Goal: Transaction & Acquisition: Purchase product/service

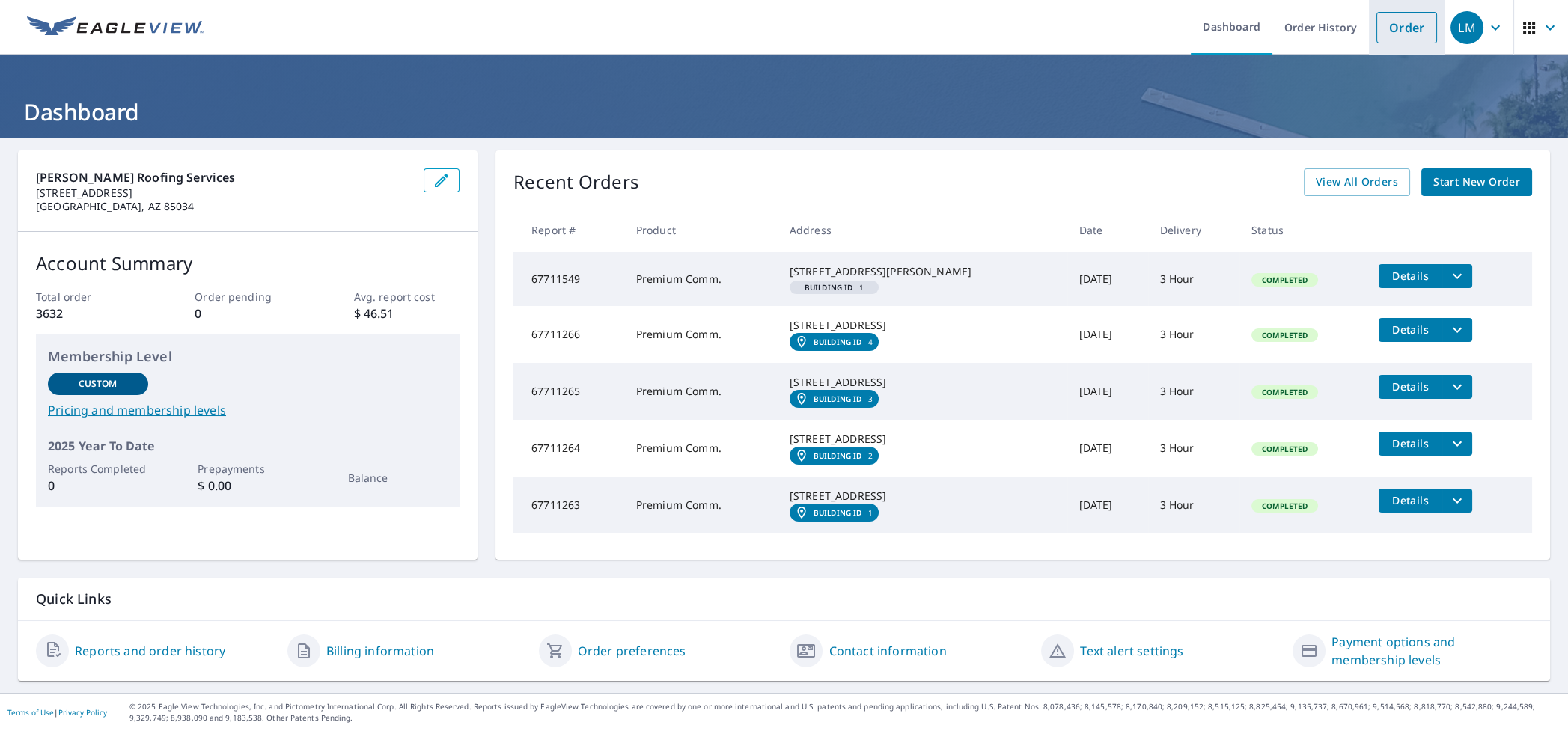
click at [1386, 30] on link "Order" at bounding box center [1406, 27] width 61 height 31
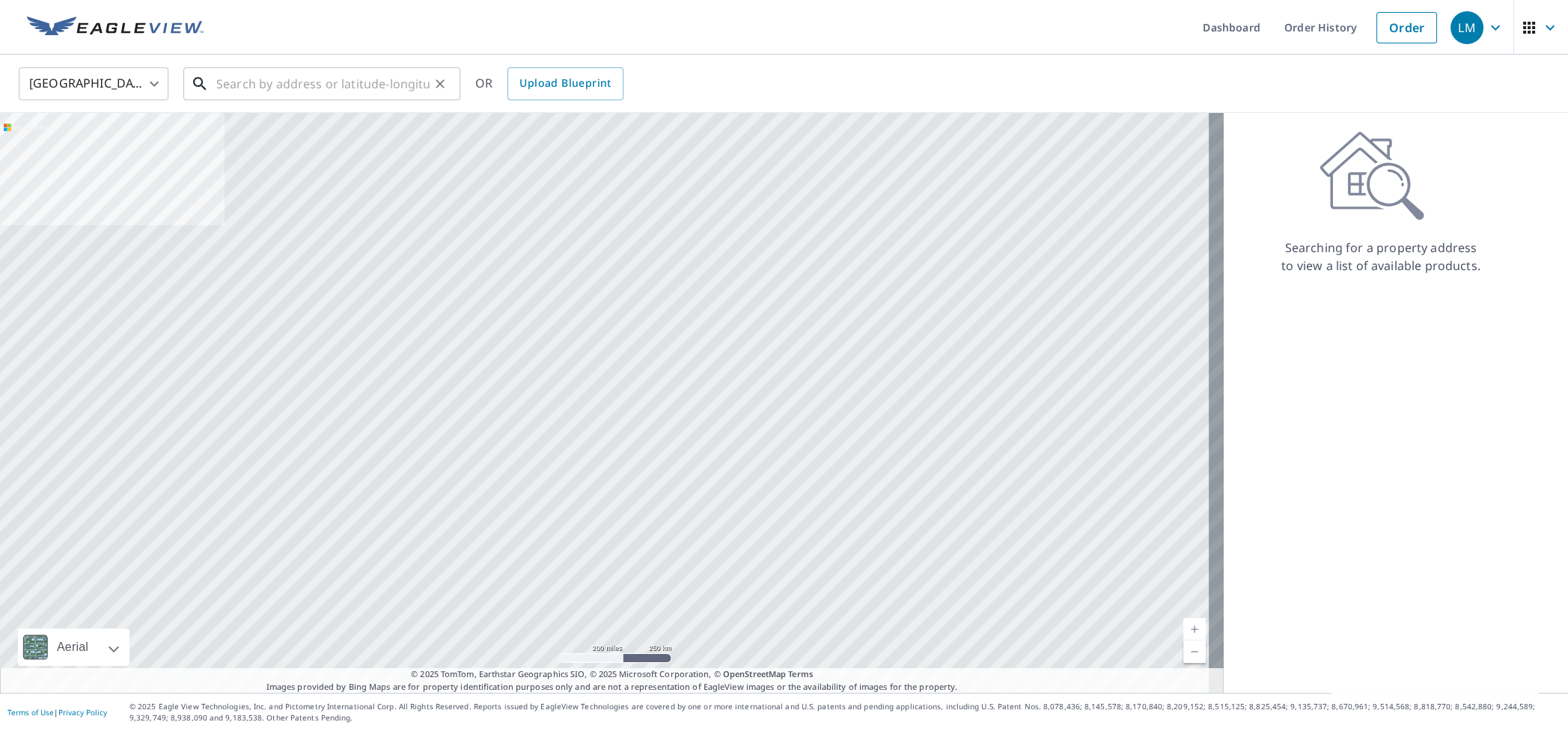
click at [336, 86] on input "text" at bounding box center [323, 84] width 214 height 42
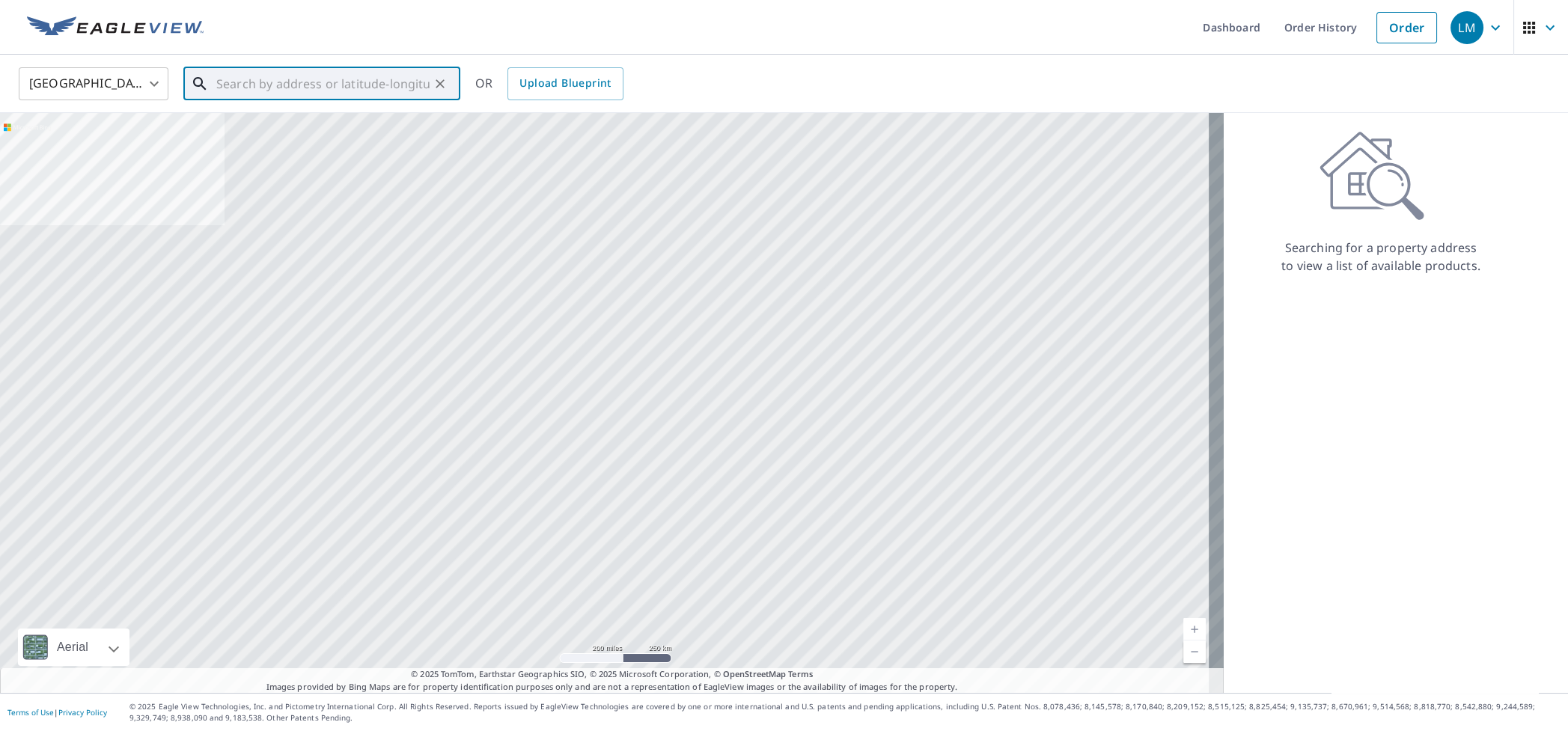
paste input "[STREET_ADDRESS][PERSON_NAME]"
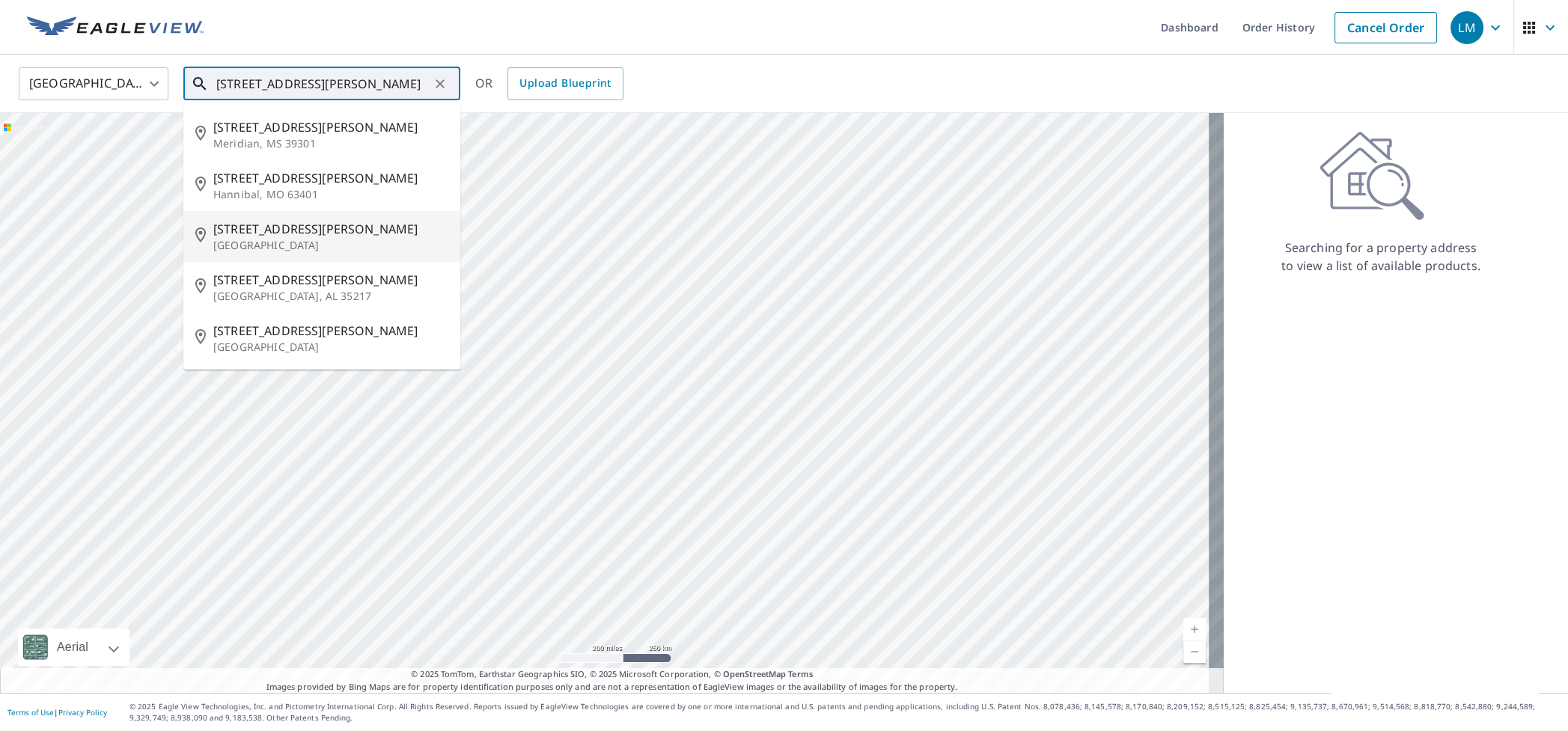
click at [294, 249] on p "[GEOGRAPHIC_DATA]" at bounding box center [331, 246] width 235 height 15
type input "[STREET_ADDRESS][PERSON_NAME]"
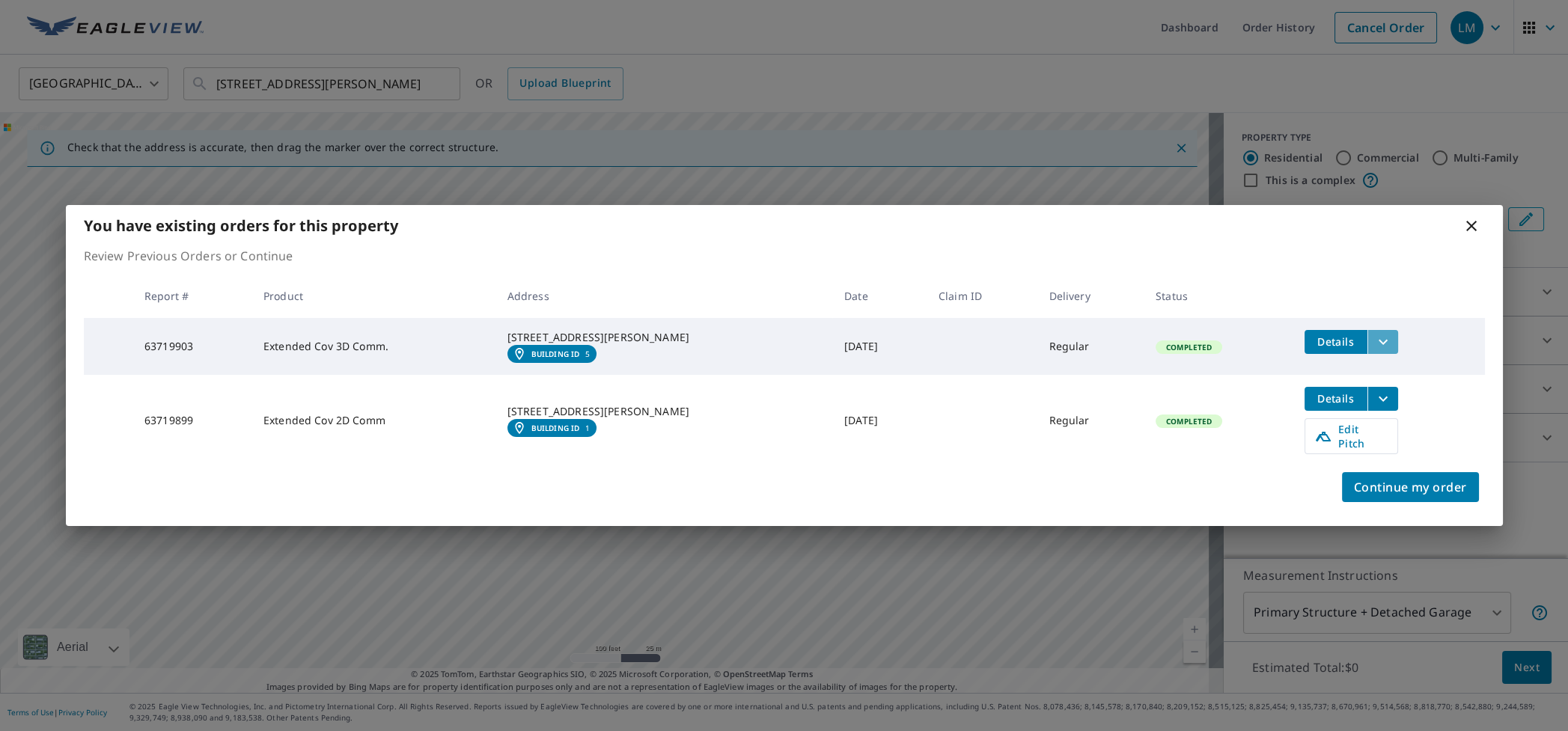
click at [1375, 339] on icon "filesDropdownBtn-63719903" at bounding box center [1383, 342] width 18 height 18
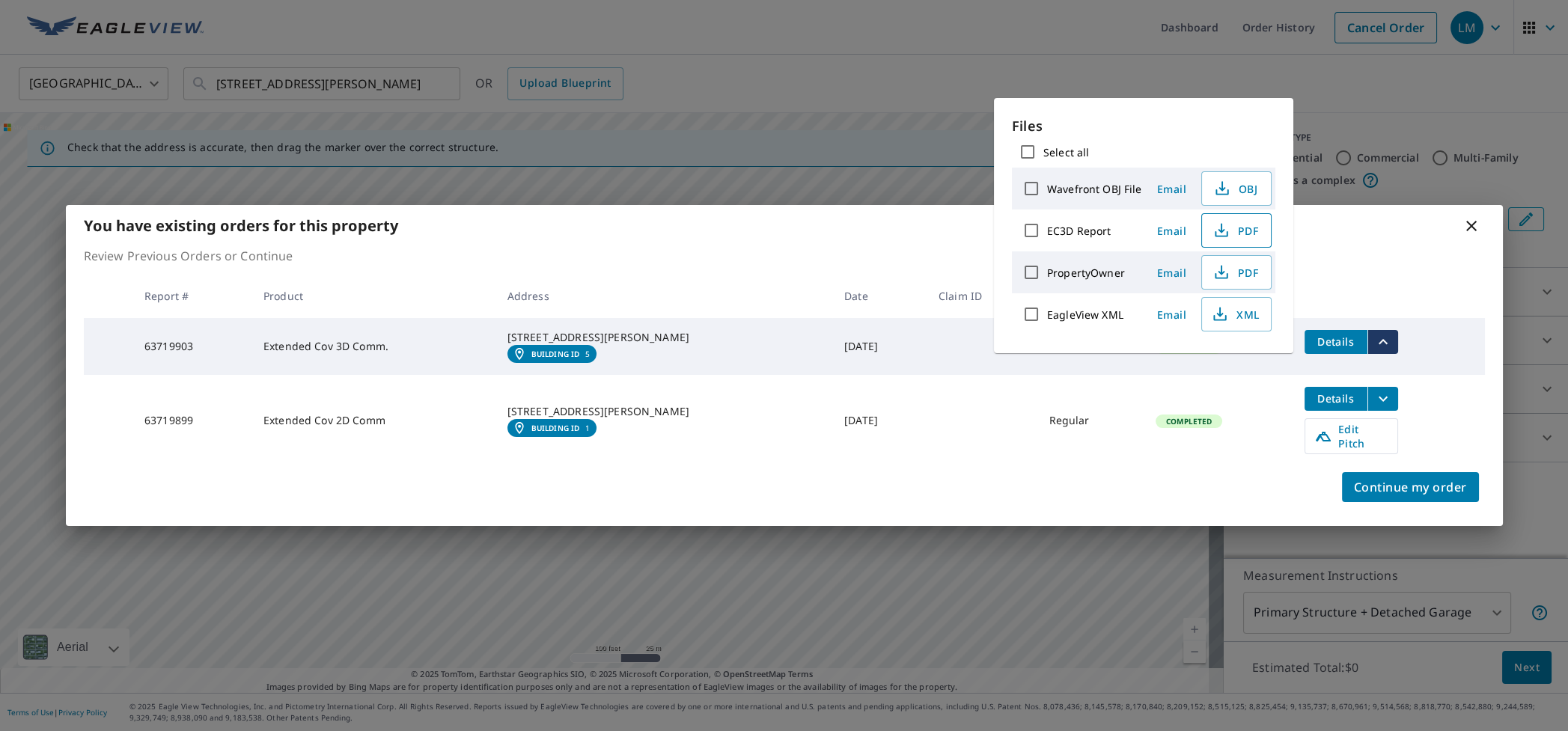
click at [1242, 231] on span "PDF" at bounding box center [1235, 230] width 48 height 18
click at [1416, 279] on th at bounding box center [1389, 296] width 193 height 44
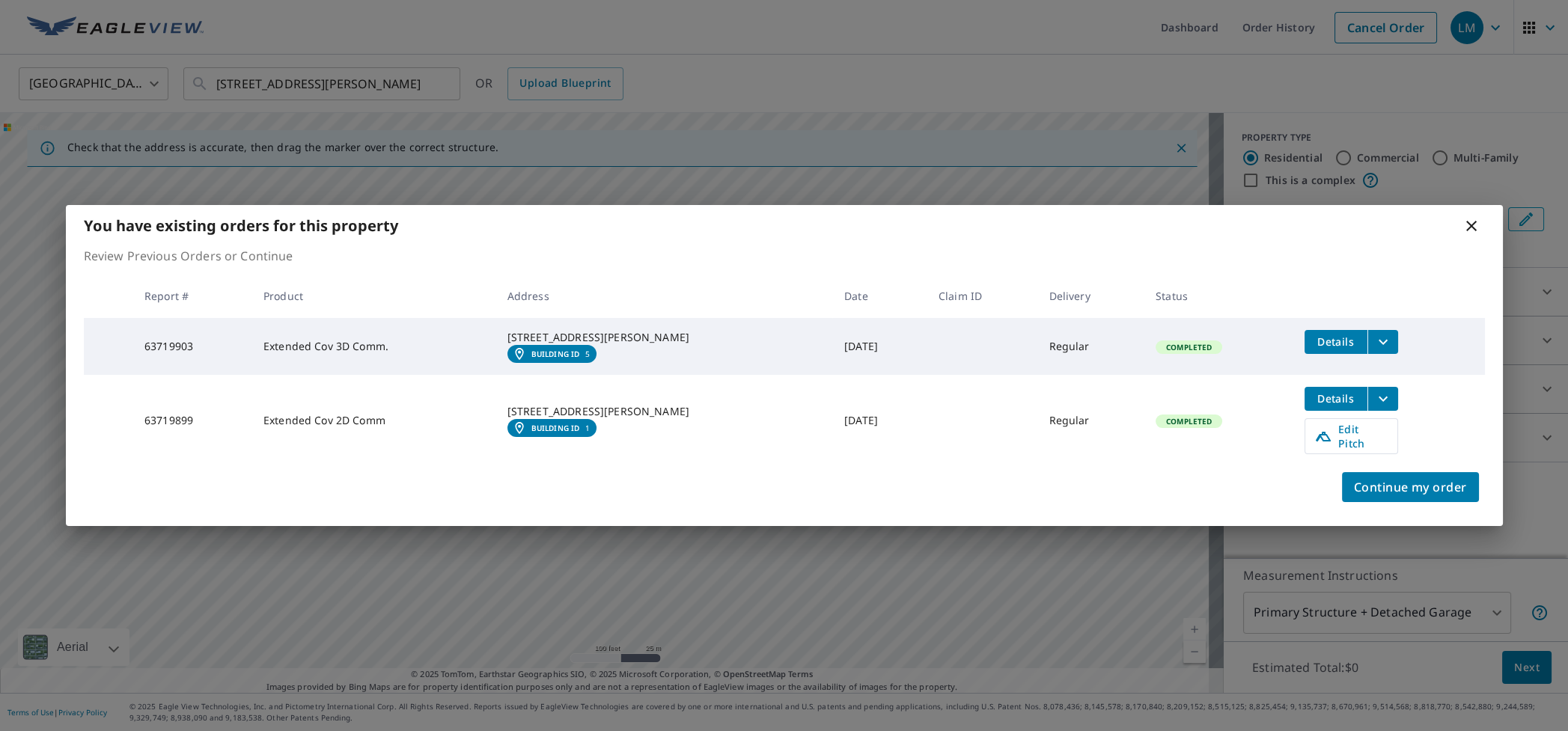
click at [1375, 407] on icon "filesDropdownBtn-63719899" at bounding box center [1383, 399] width 18 height 18
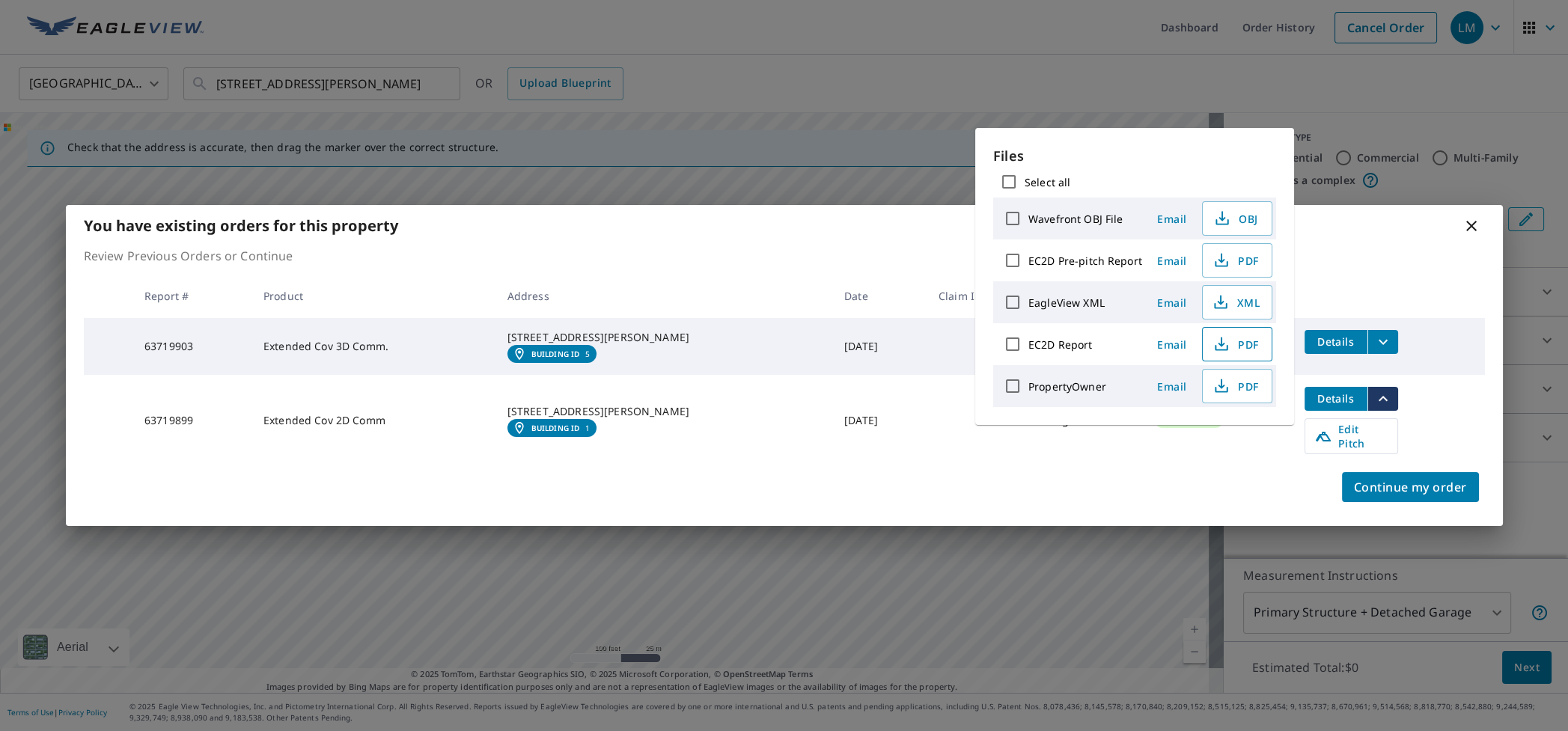
click at [1227, 340] on span "PDF" at bounding box center [1236, 344] width 48 height 18
click at [1389, 255] on p "Review Previous Orders or Continue" at bounding box center [785, 256] width 1401 height 18
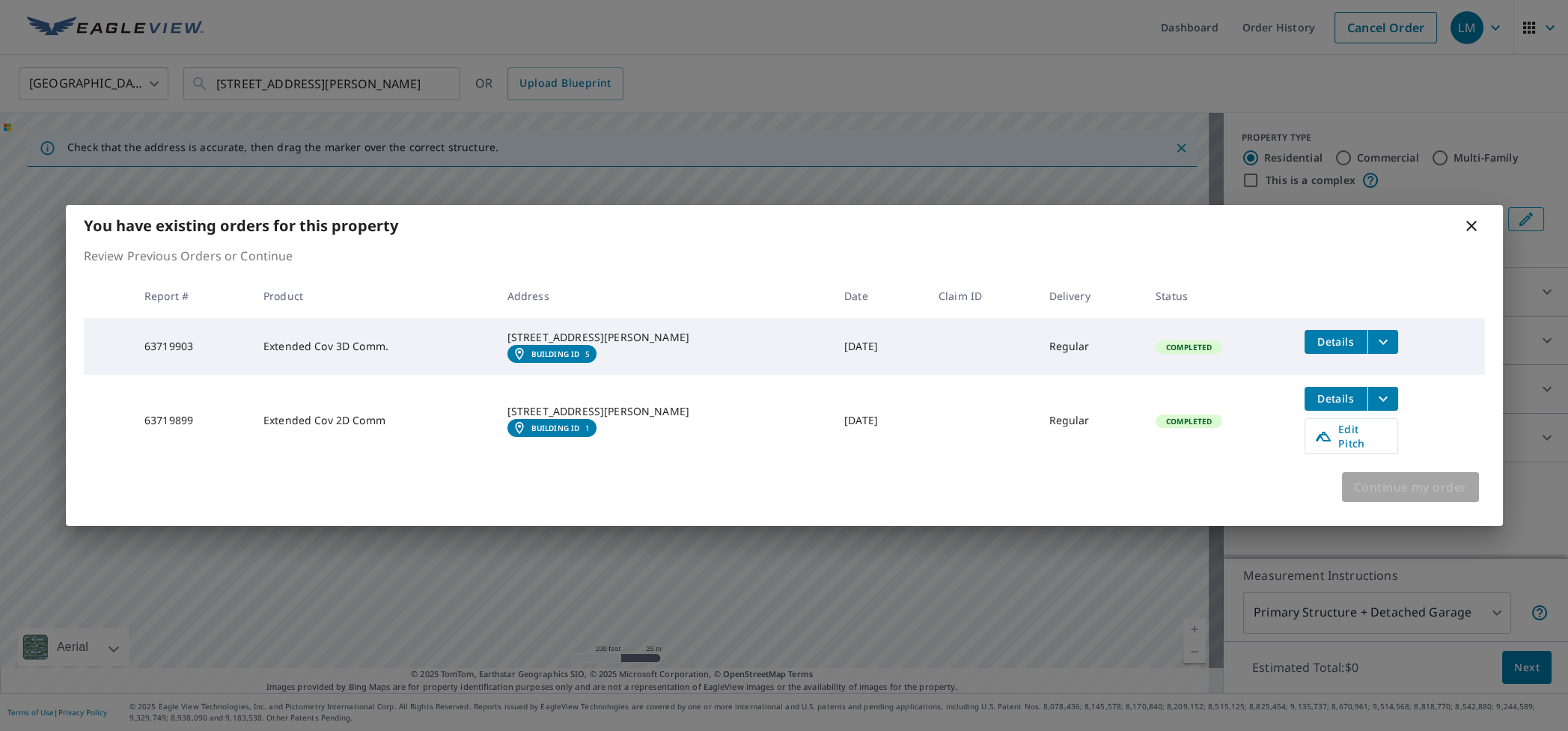
click at [1401, 490] on span "Continue my order" at bounding box center [1411, 487] width 113 height 21
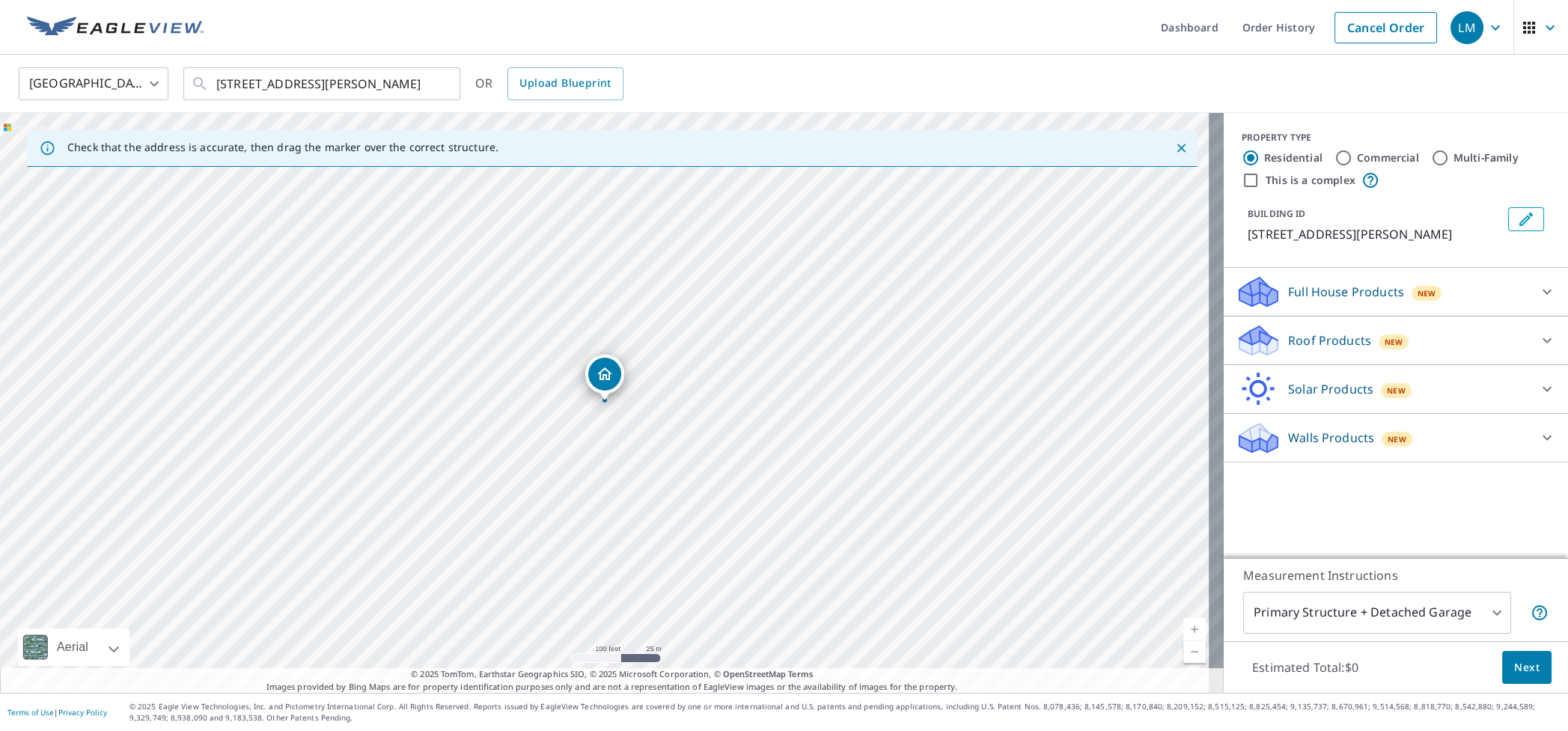
click at [1335, 157] on input "Commercial" at bounding box center [1343, 157] width 18 height 18
radio input "true"
type input "4"
click at [1242, 177] on input "This is a complex" at bounding box center [1250, 180] width 18 height 18
checkbox input "true"
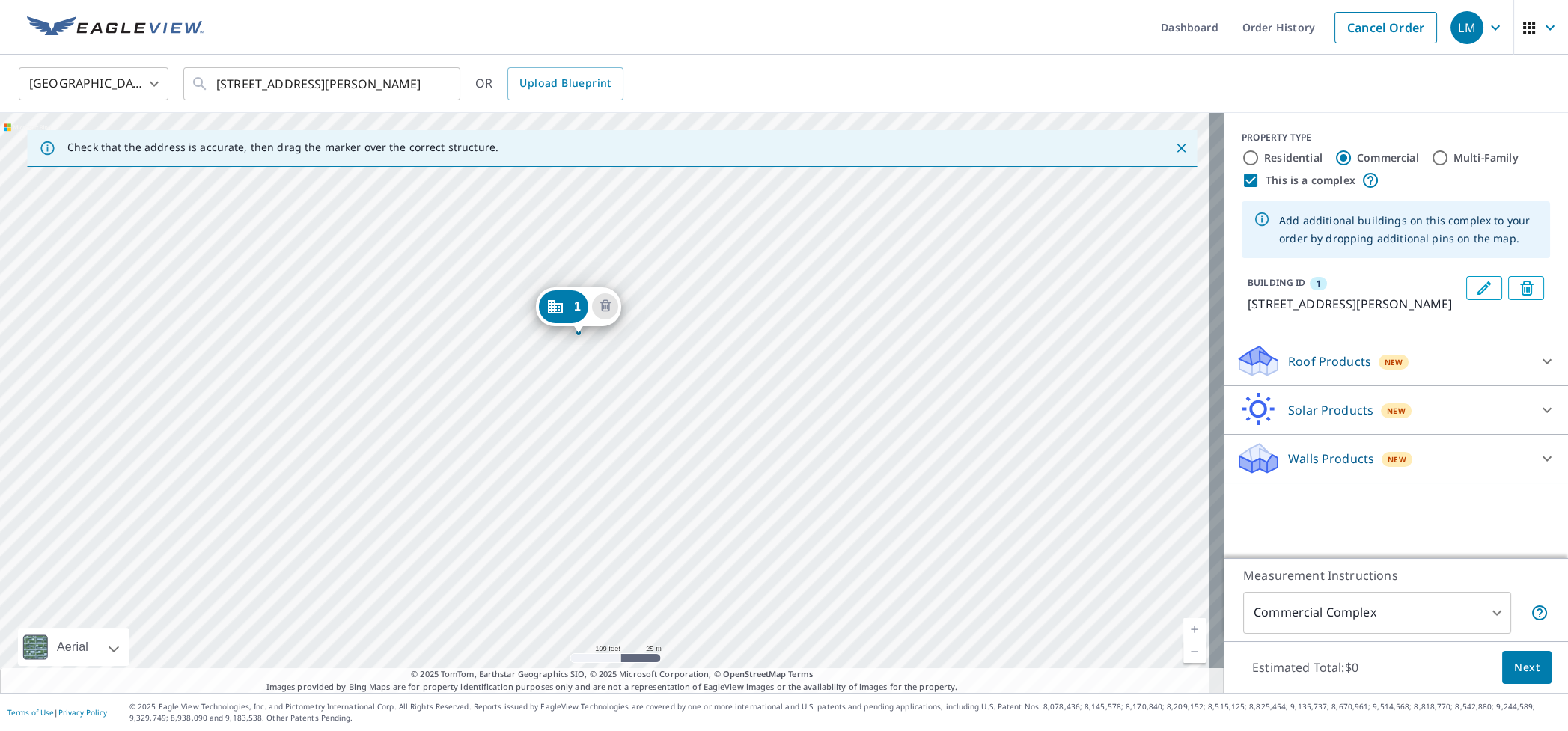
drag, startPoint x: 584, startPoint y: 379, endPoint x: 559, endPoint y: 311, distance: 72.4
click at [1475, 289] on icon "Edit building 1" at bounding box center [1484, 288] width 18 height 18
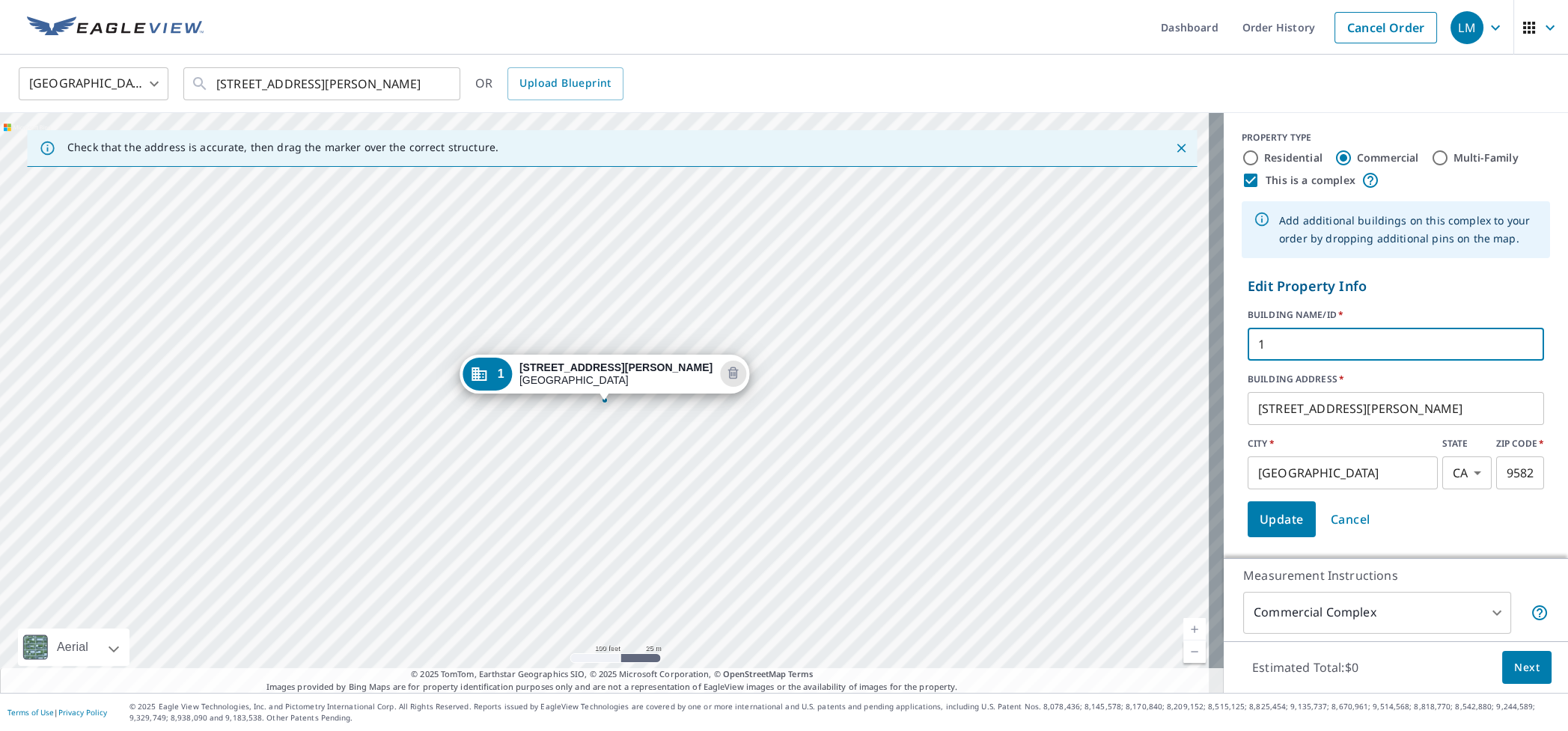
drag, startPoint x: 1261, startPoint y: 345, endPoint x: 1205, endPoint y: 347, distance: 56.0
click at [1205, 347] on div "Check that the address is accurate, then drag the marker over the correct struc…" at bounding box center [784, 403] width 1568 height 580
type input "841"
click at [1278, 517] on span "Update" at bounding box center [1282, 519] width 44 height 21
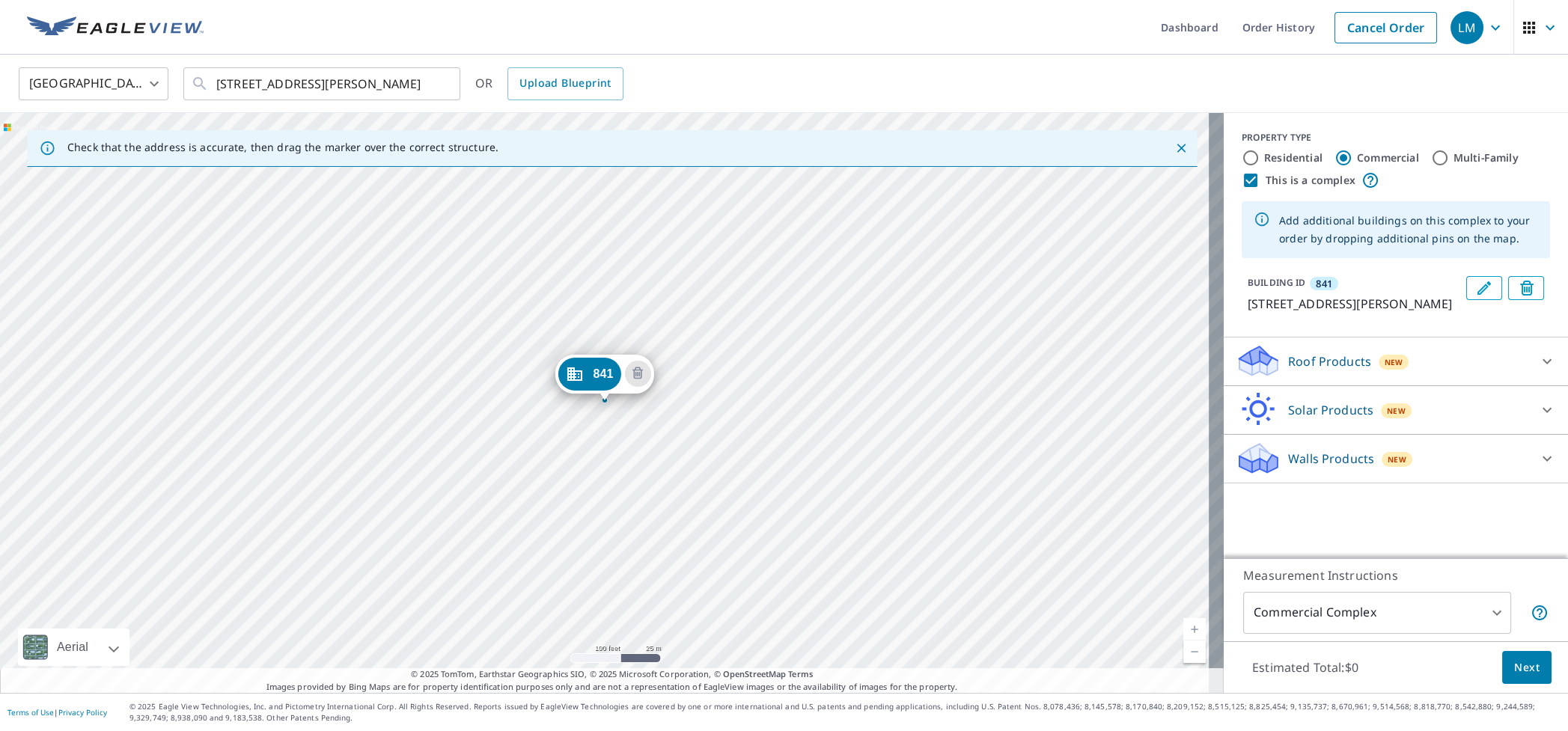
click at [460, 362] on div "841 [STREET_ADDRESS][PERSON_NAME]" at bounding box center [612, 403] width 1224 height 580
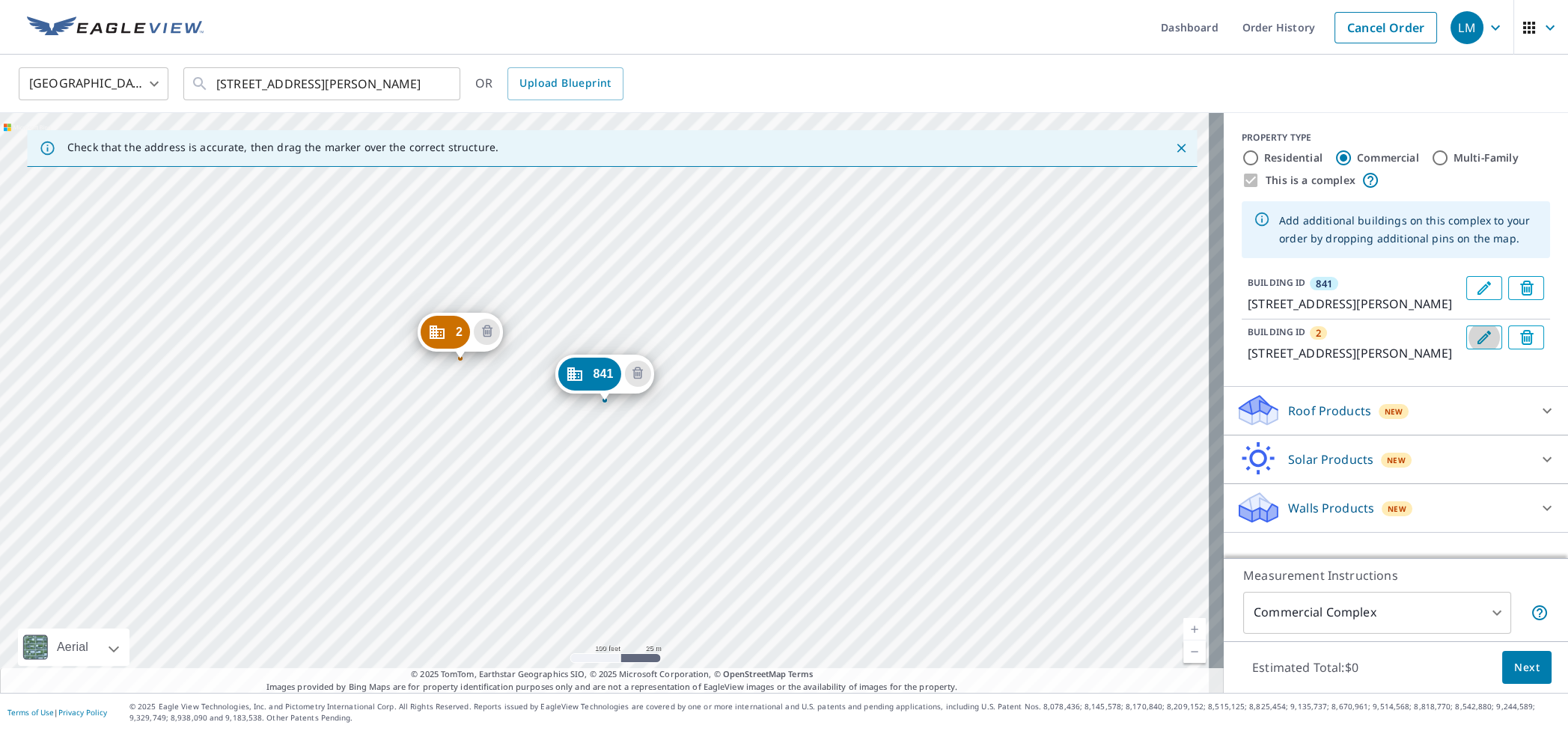
click at [1475, 347] on icon "Edit building 2" at bounding box center [1484, 337] width 18 height 18
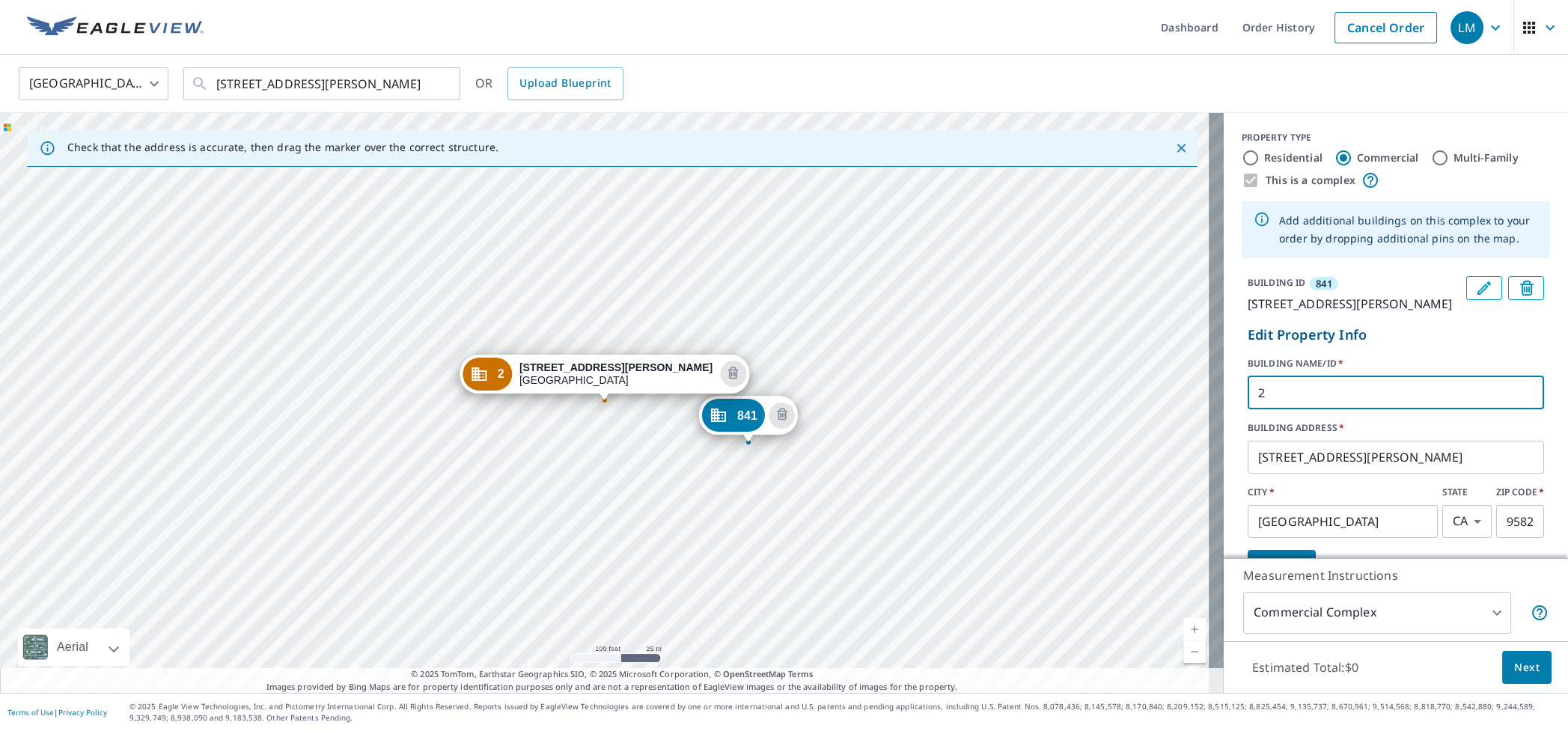
drag, startPoint x: 1261, startPoint y: 414, endPoint x: 1210, endPoint y: 416, distance: 51.0
click at [1224, 416] on div "BUILDING ID [GEOGRAPHIC_DATA][STREET_ADDRESS][PERSON_NAME] Edit Property Info B…" at bounding box center [1396, 431] width 344 height 322
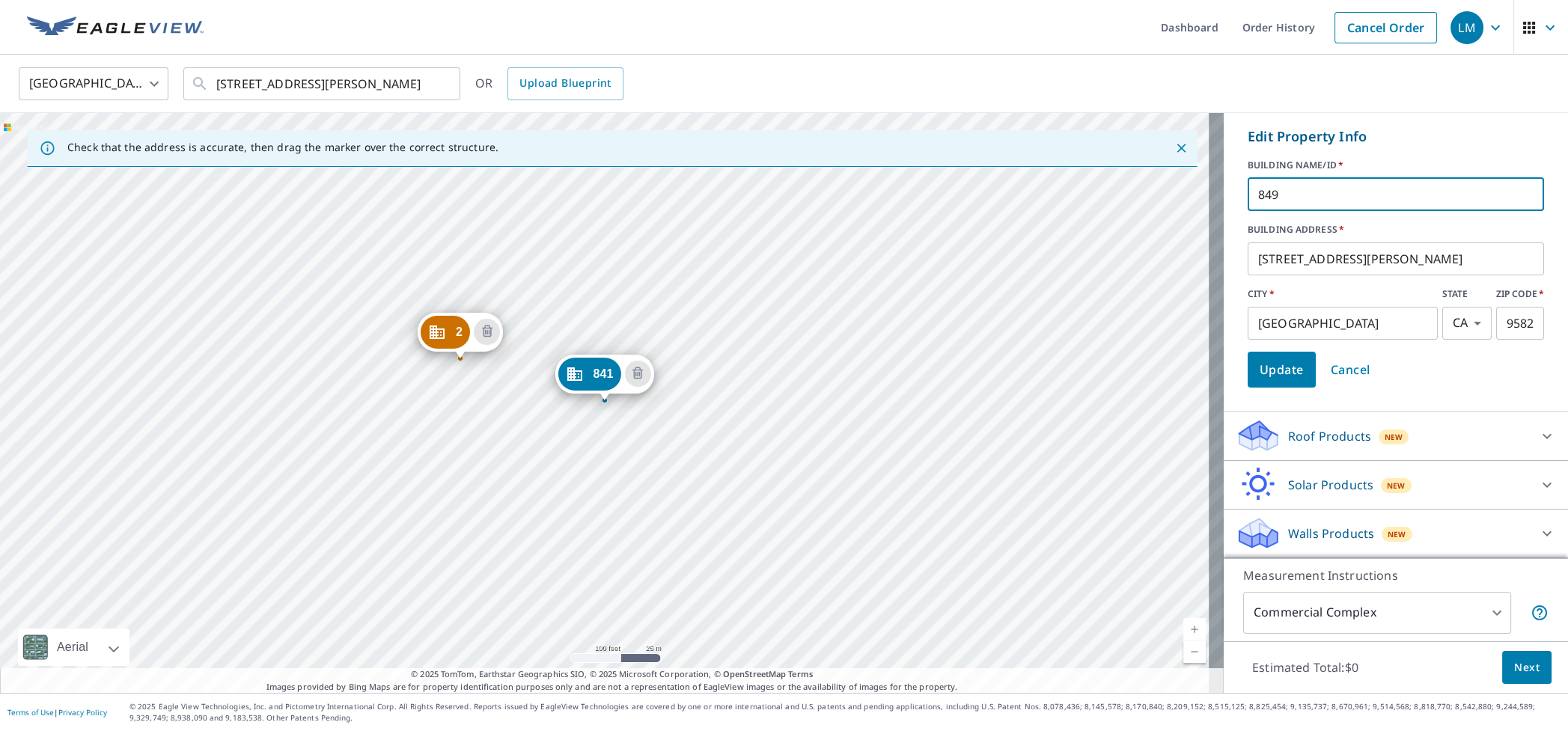
scroll to position [215, 0]
type input "849"
click at [1260, 372] on span "Update" at bounding box center [1282, 369] width 44 height 21
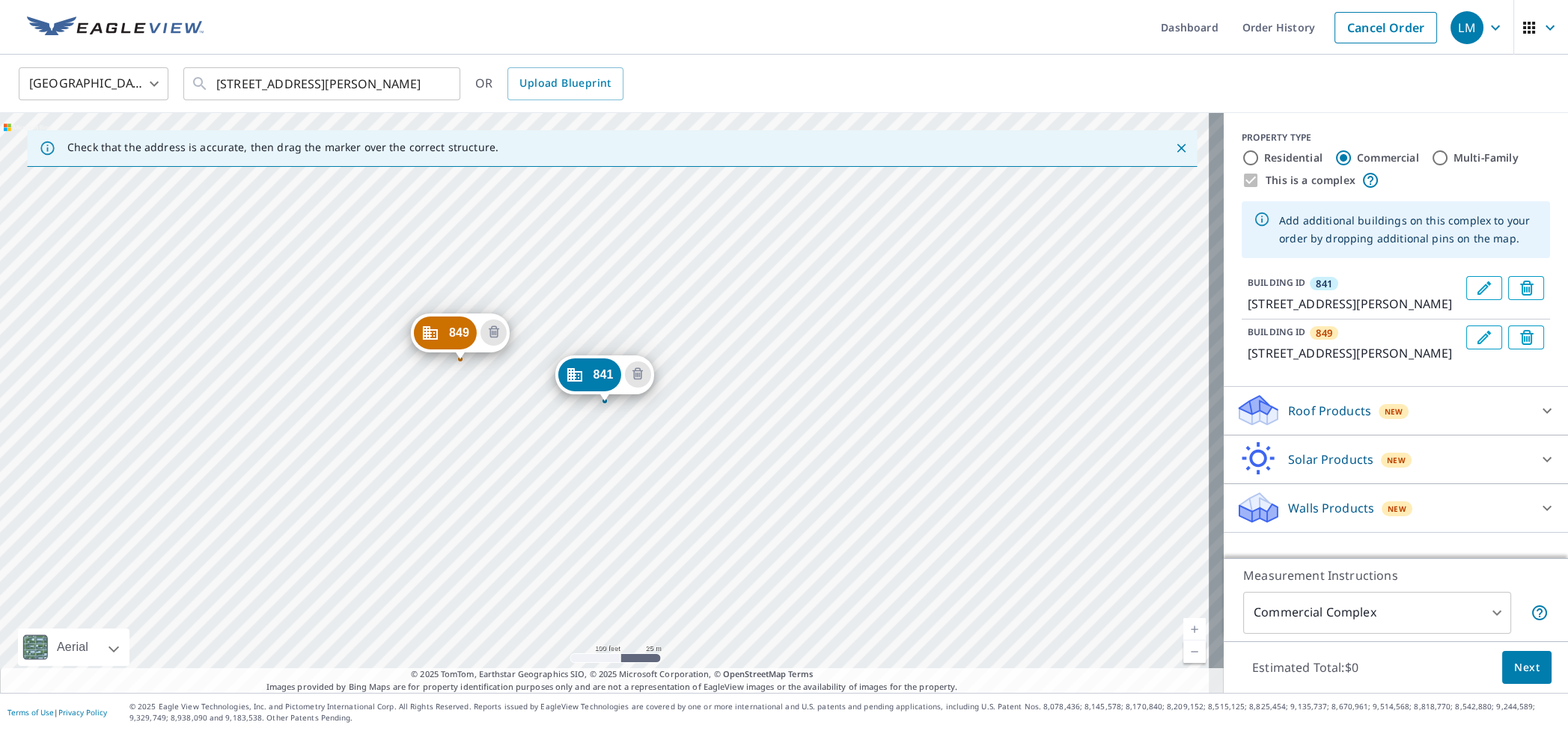
click at [451, 411] on div "849 [STREET_ADDRESS][PERSON_NAME] [GEOGRAPHIC_DATA][STREET_ADDRESS][PERSON_NAME]" at bounding box center [612, 403] width 1224 height 580
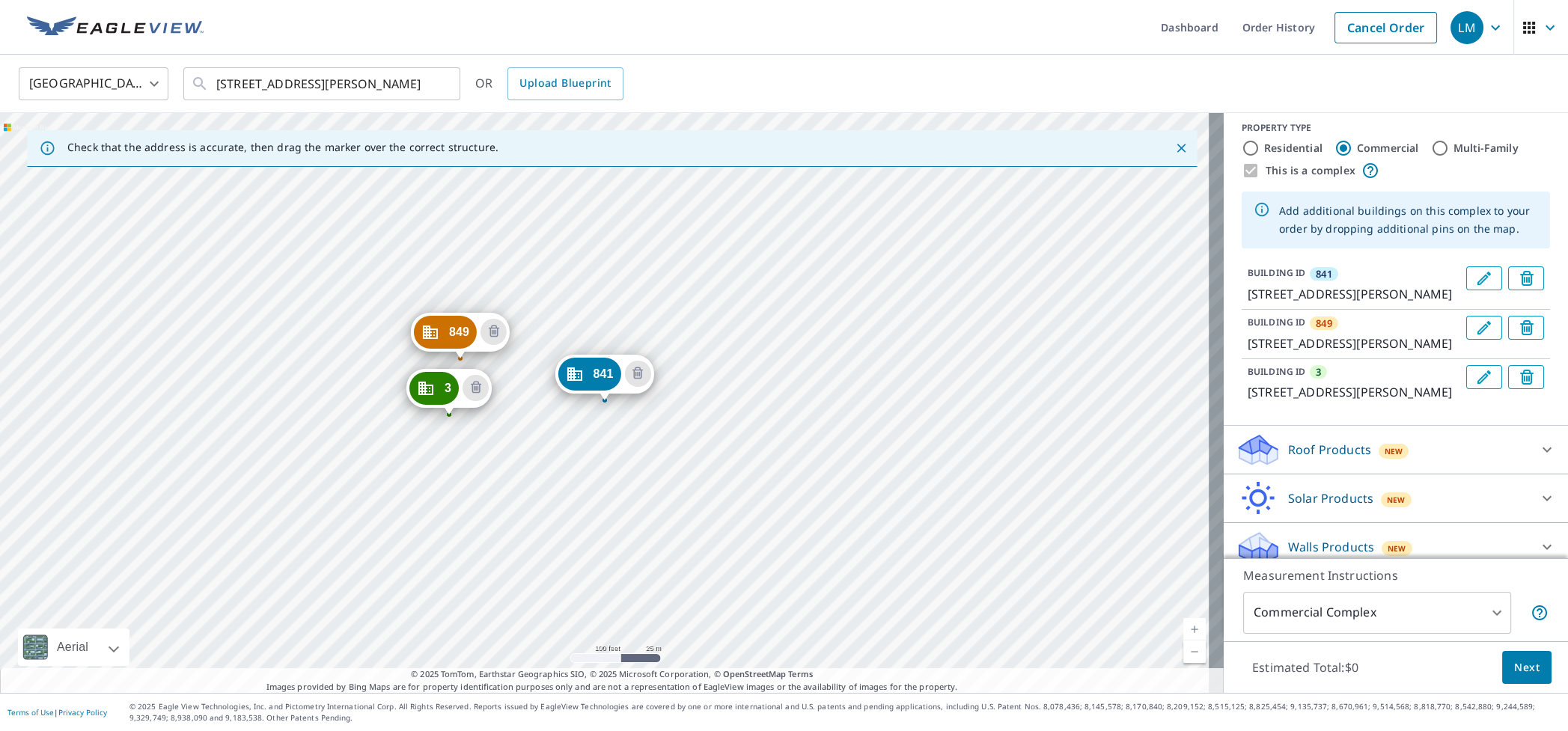
click at [1475, 386] on icon "Edit building 3" at bounding box center [1484, 377] width 18 height 18
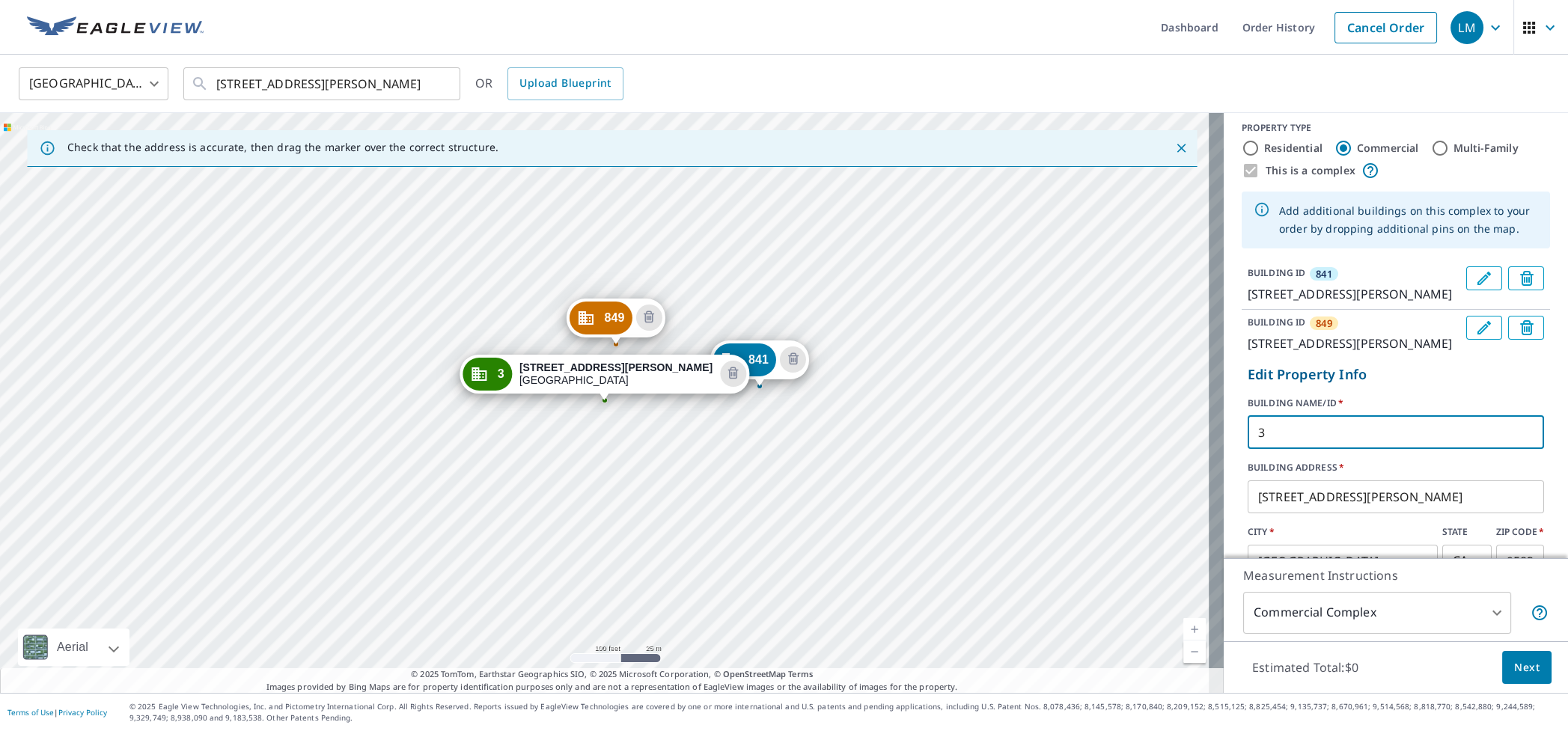
drag, startPoint x: 1274, startPoint y: 469, endPoint x: 1225, endPoint y: 470, distance: 49.0
click at [1225, 470] on div "BUILDING ID [GEOGRAPHIC_DATA][STREET_ADDRESS][PERSON_NAME] BUILDING ID [GEOGRAP…" at bounding box center [1396, 446] width 344 height 371
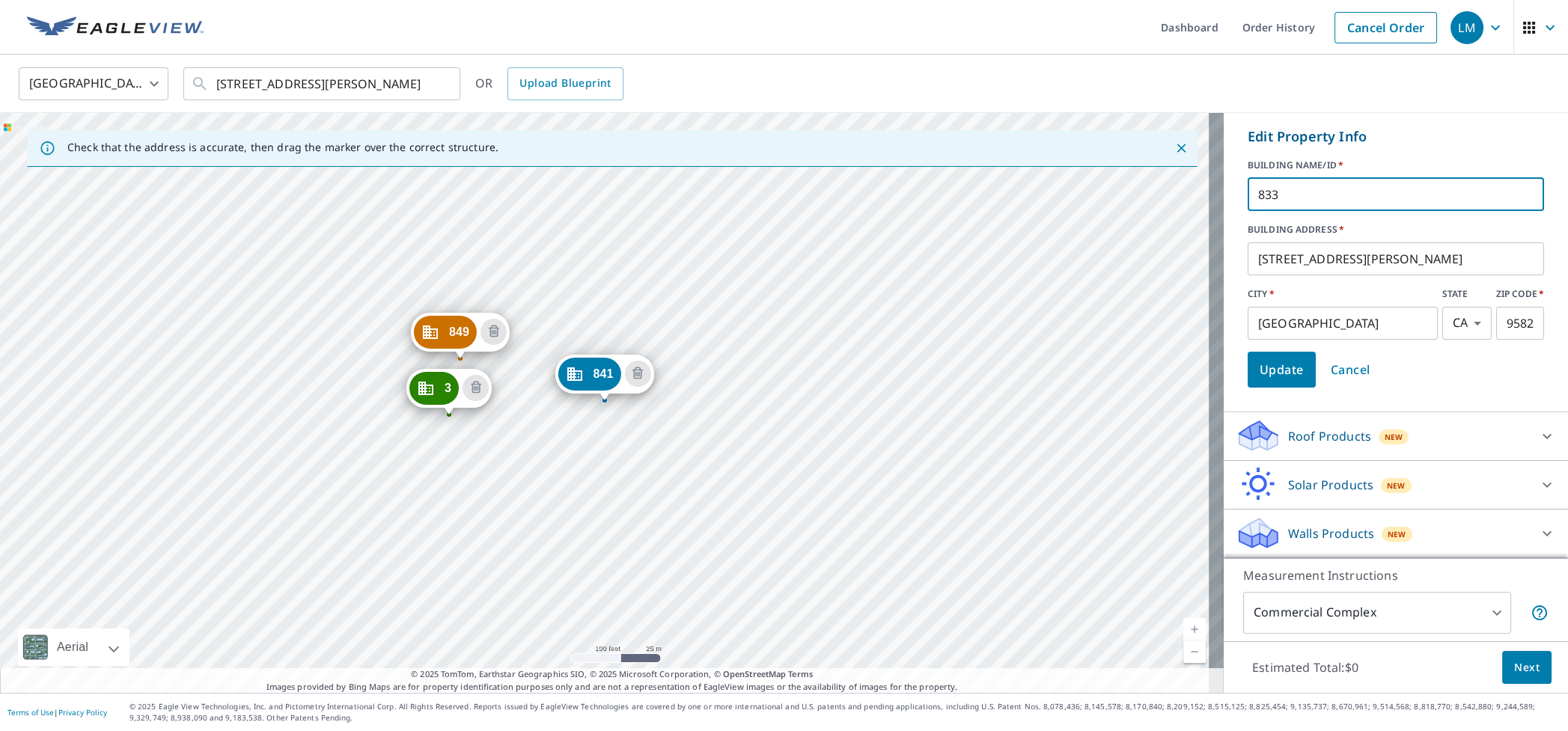
scroll to position [282, 0]
type input "833"
click at [1264, 368] on span "Update" at bounding box center [1282, 369] width 44 height 21
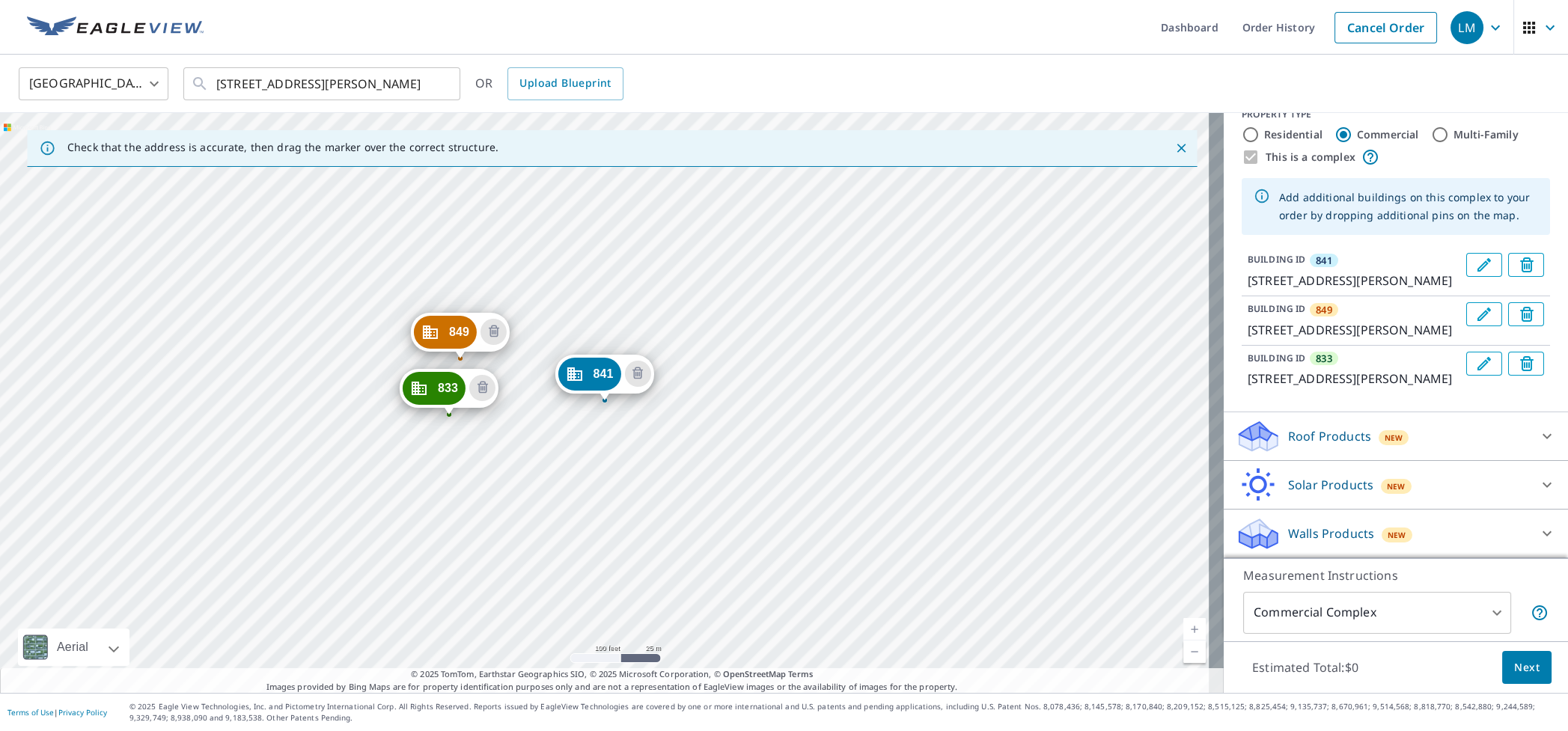
scroll to position [77, 0]
click at [1539, 437] on icon at bounding box center [1547, 436] width 18 height 18
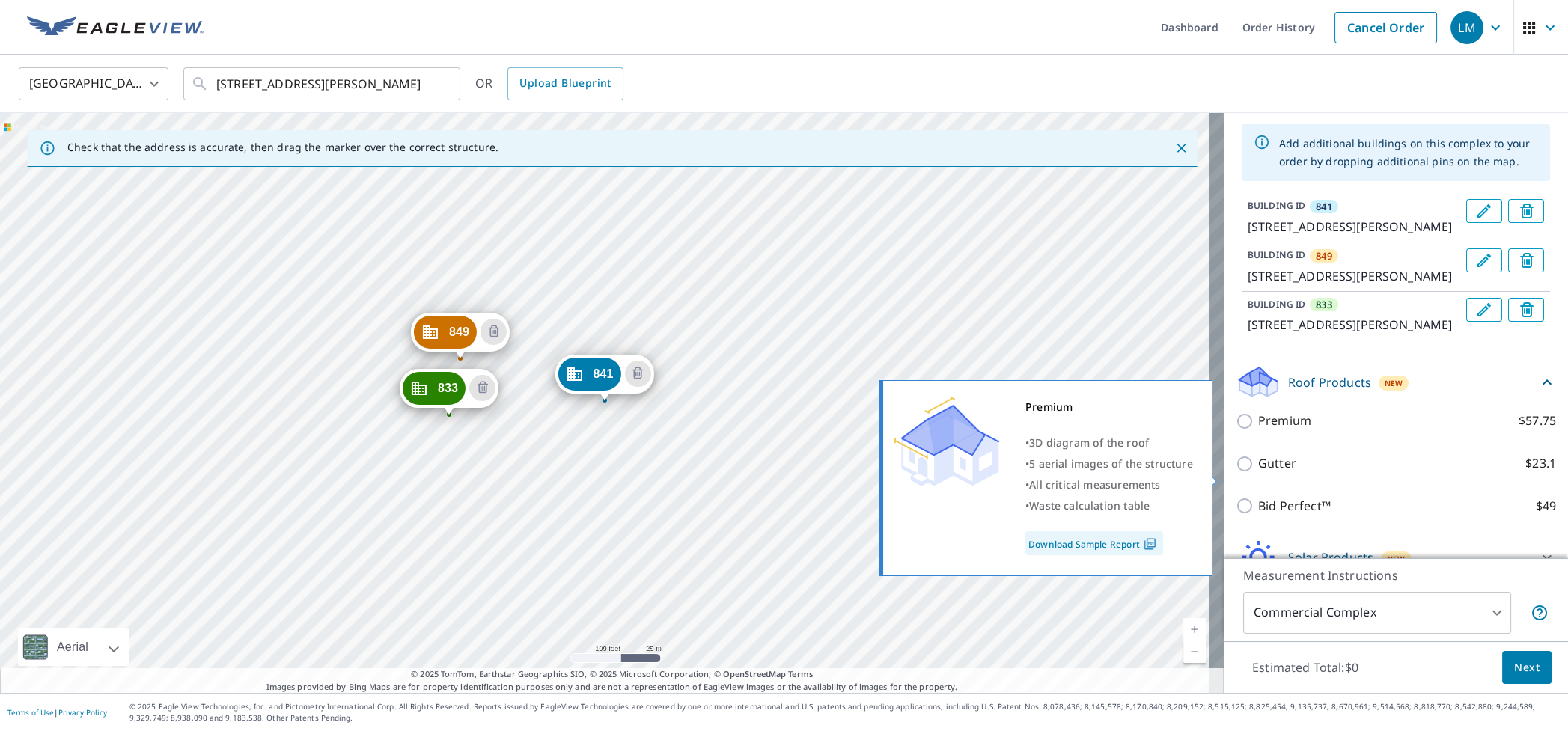
click at [1258, 431] on p "Premium" at bounding box center [1285, 421] width 53 height 19
click at [1249, 431] on input "Premium $57.75" at bounding box center [1247, 421] width 23 height 18
checkbox input "true"
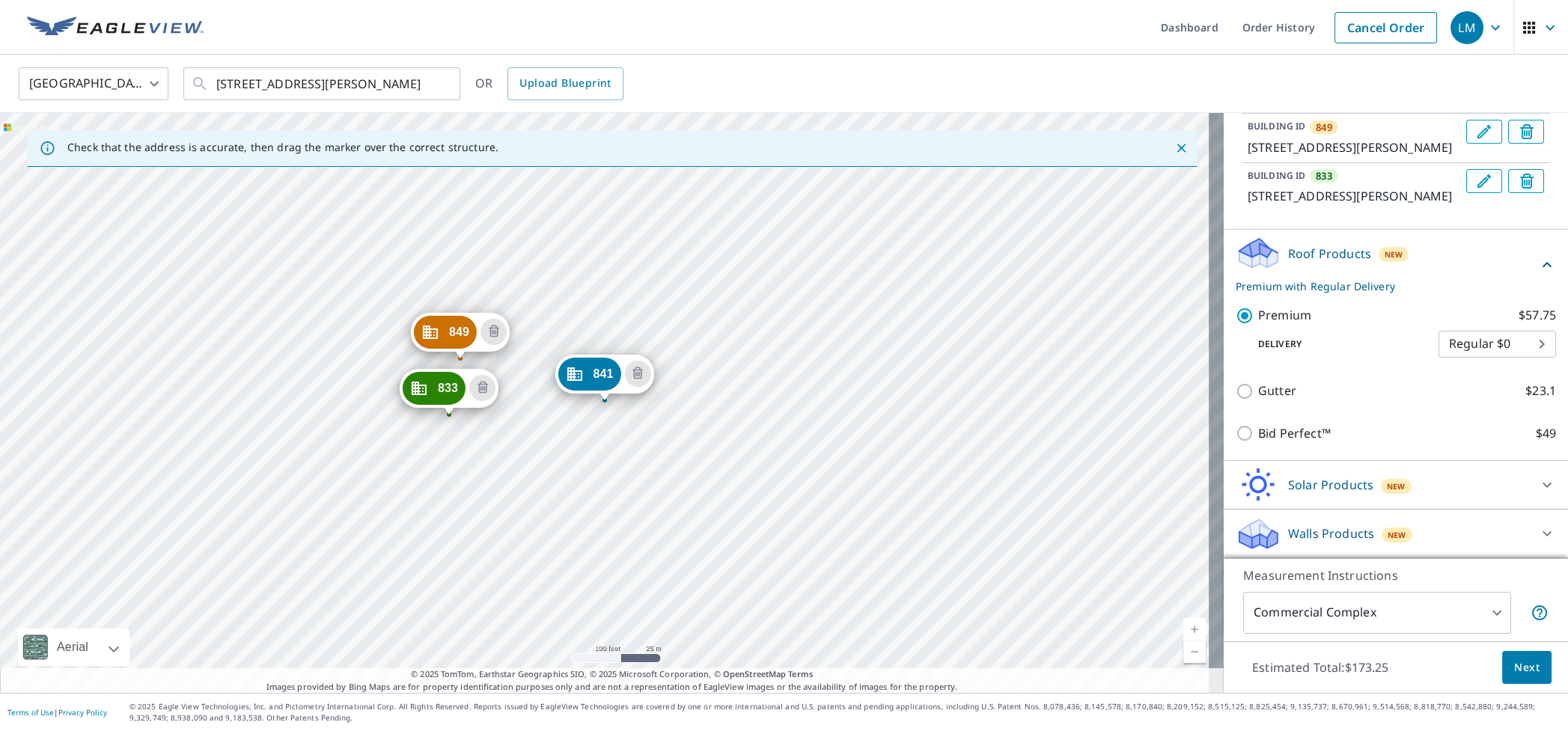
scroll to position [261, 0]
click at [1510, 343] on body "LM LM Dashboard Order History Cancel Order LM [GEOGRAPHIC_DATA] [GEOGRAPHIC_DAT…" at bounding box center [784, 365] width 1568 height 731
click at [1446, 397] on li "3 Hour $0" at bounding box center [1468, 399] width 118 height 27
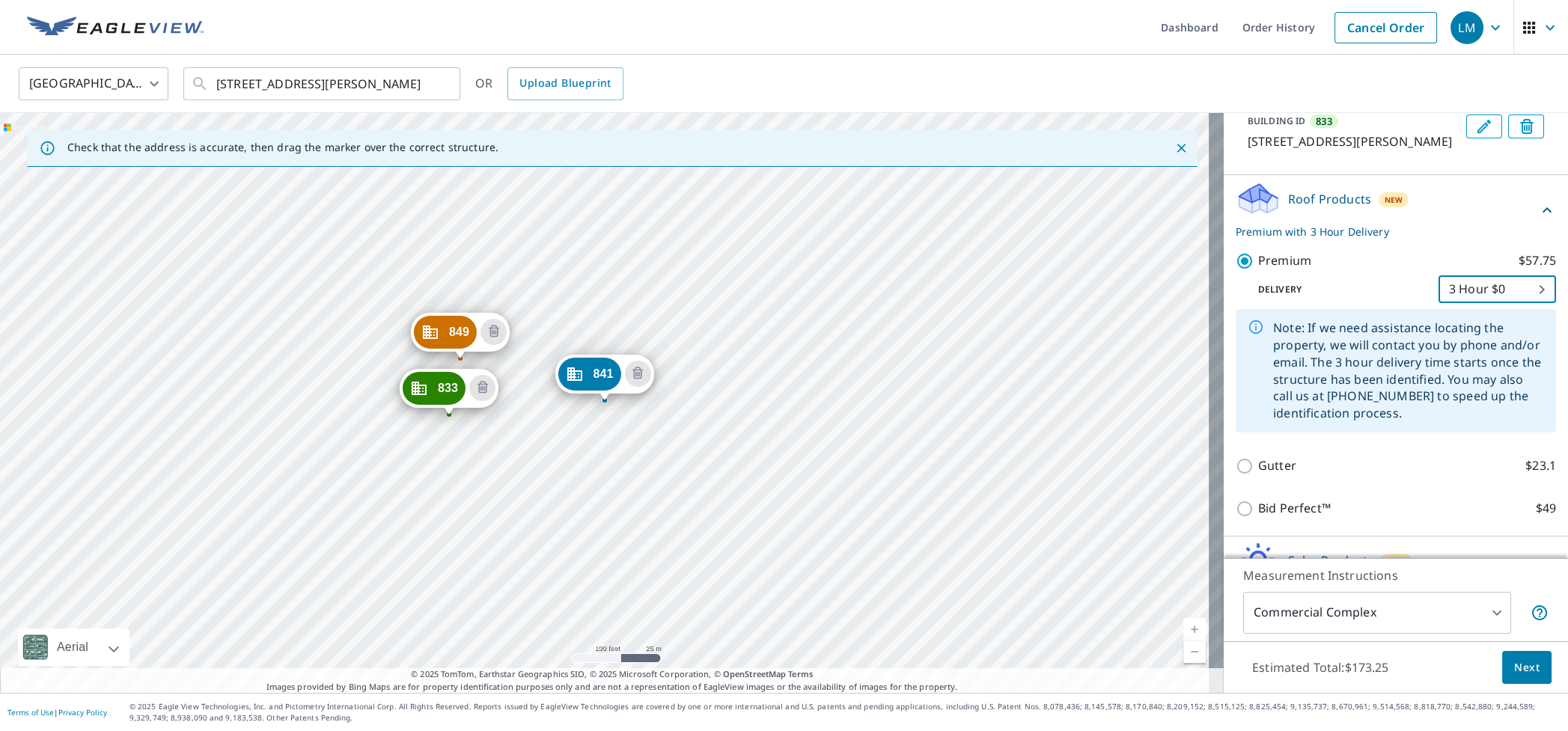
type input "7"
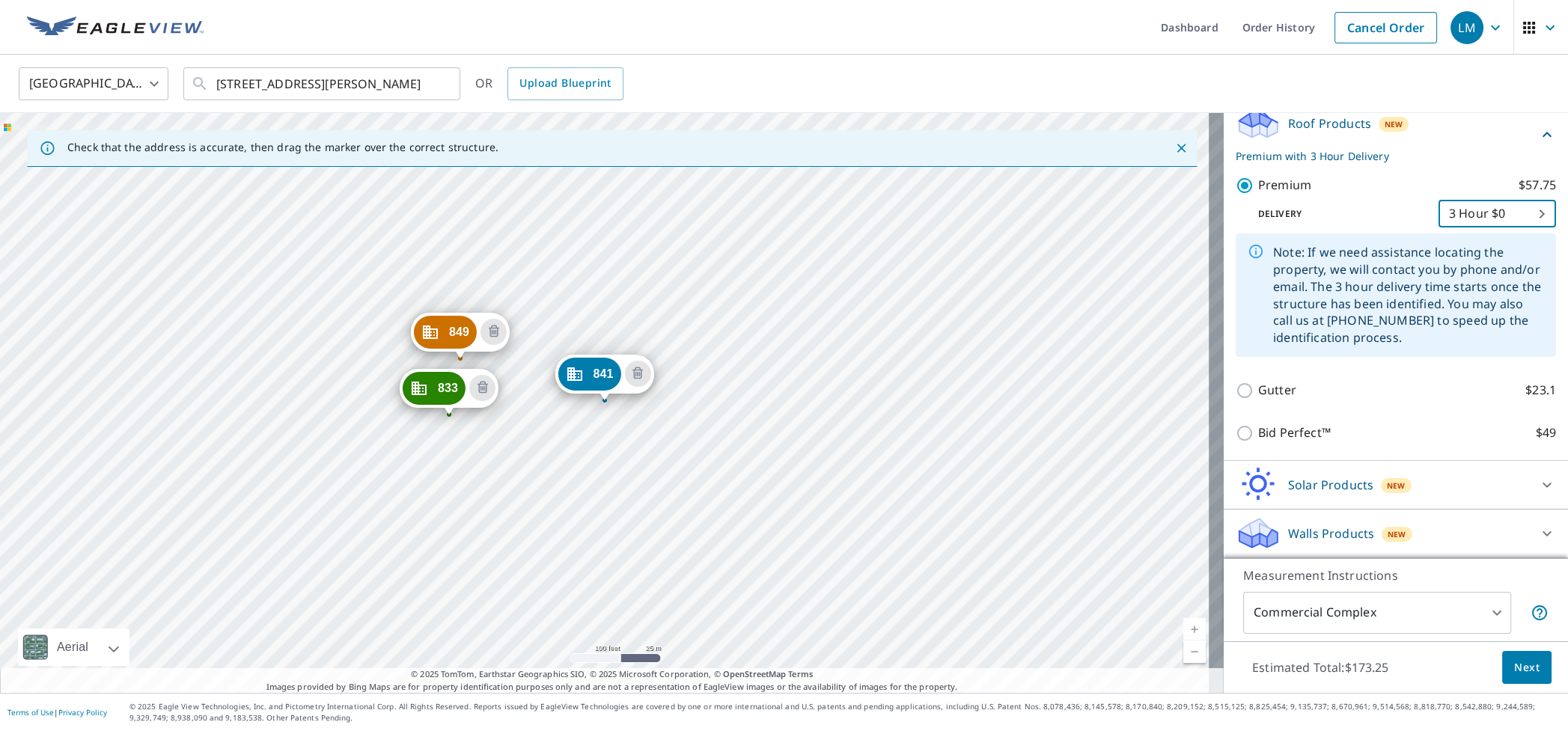
scroll to position [390, 0]
click at [1514, 666] on span "Next" at bounding box center [1527, 668] width 25 height 19
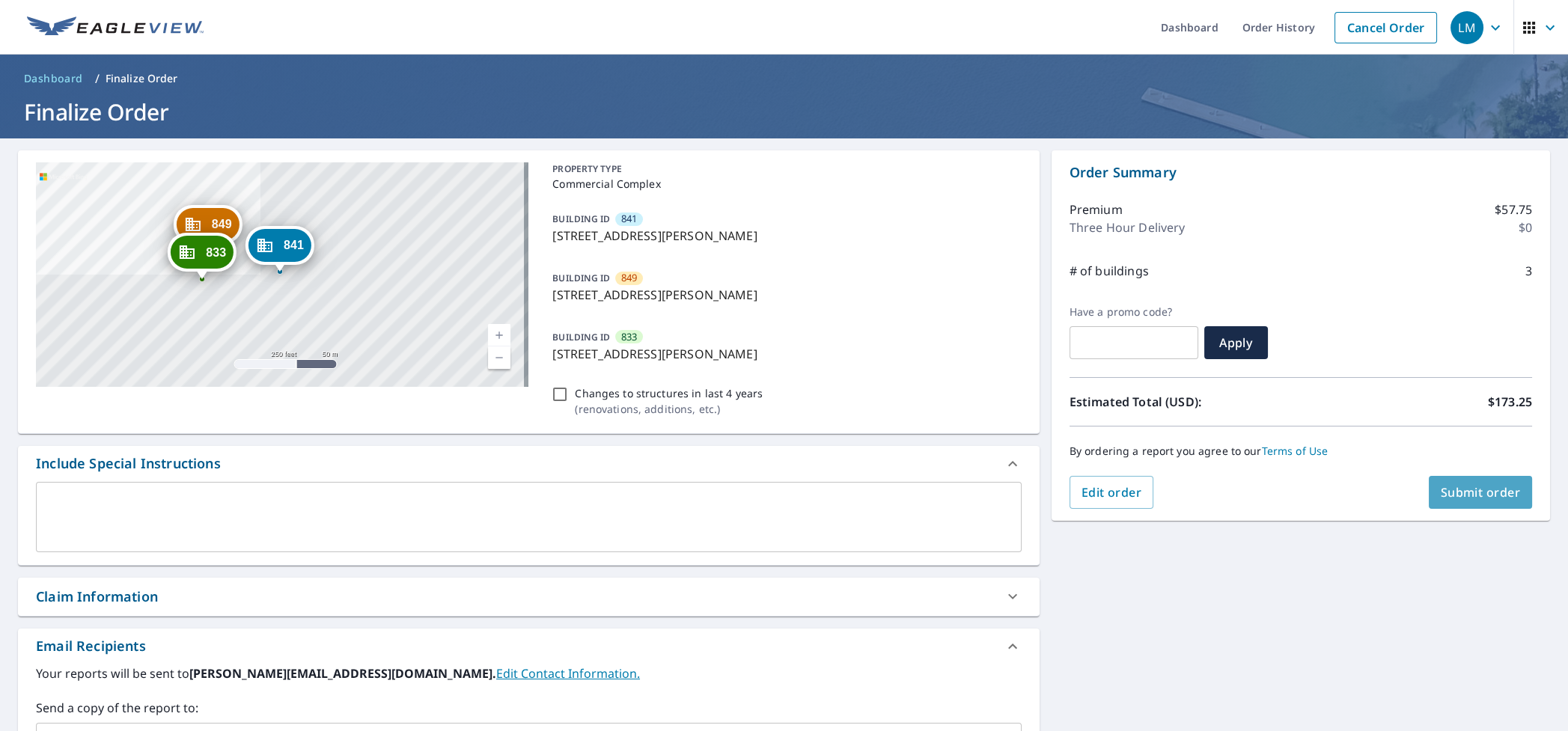
click at [1456, 495] on span "Submit order" at bounding box center [1481, 493] width 80 height 17
